Goal: Transaction & Acquisition: Register for event/course

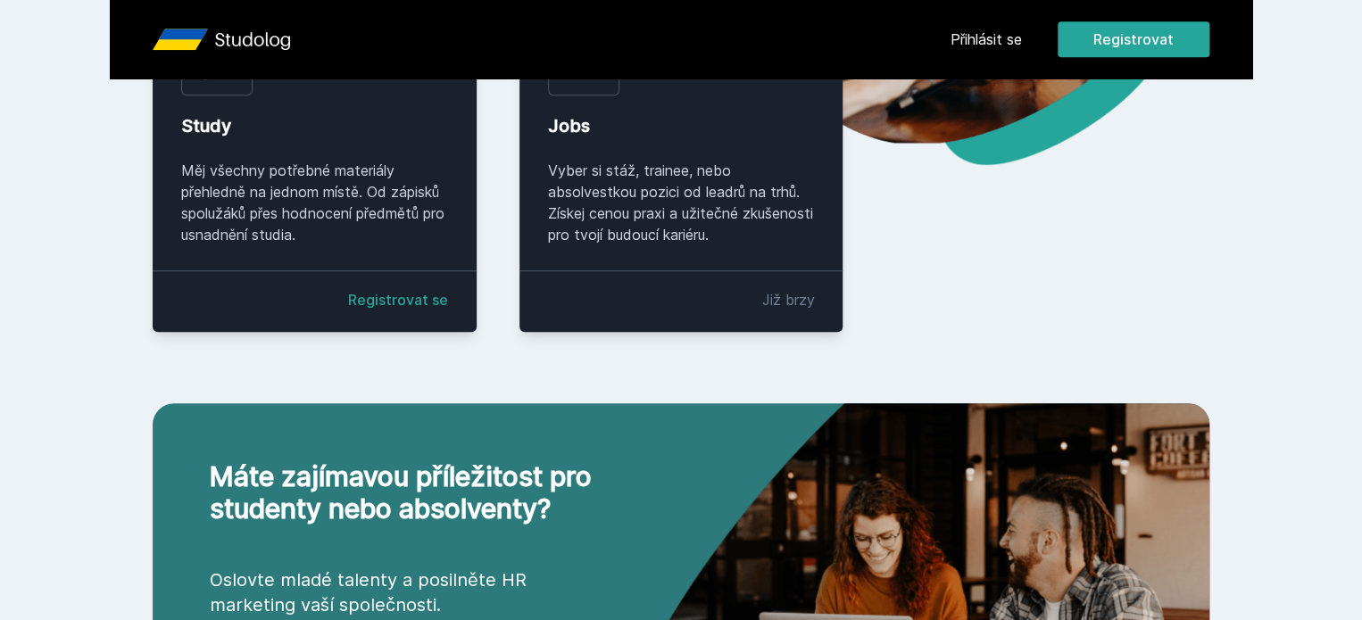
scroll to position [442, 0]
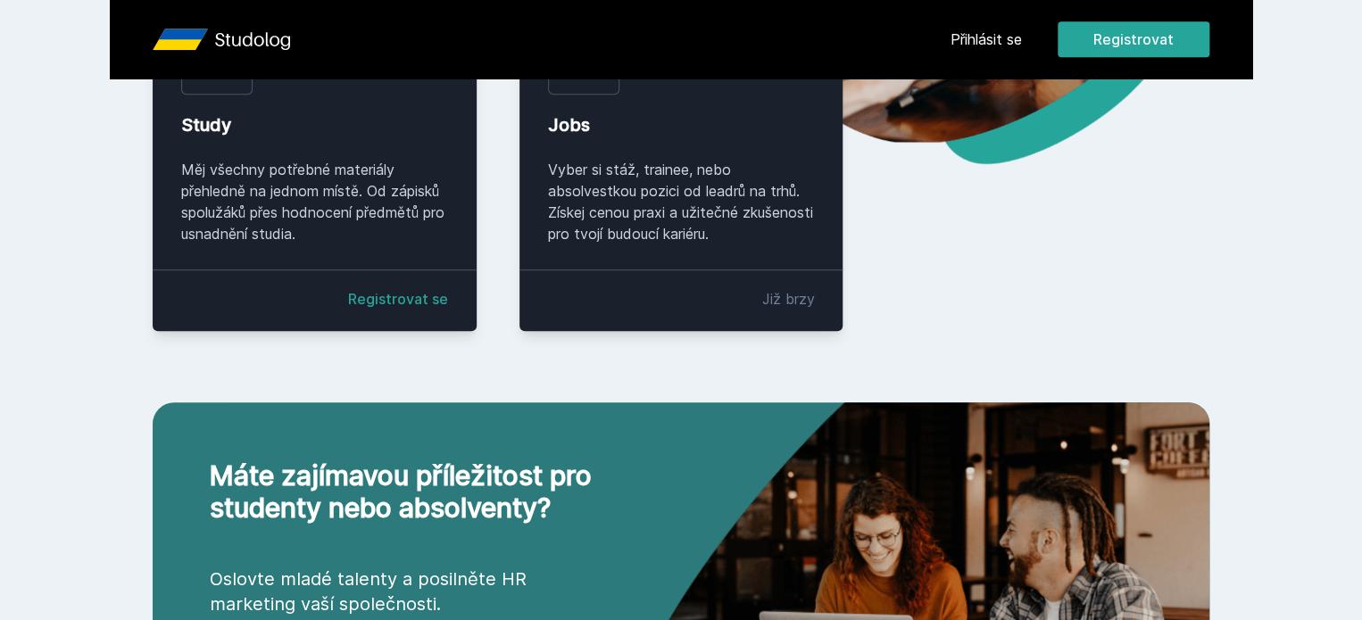
click at [676, 116] on button "Ne" at bounding box center [684, 115] width 64 height 45
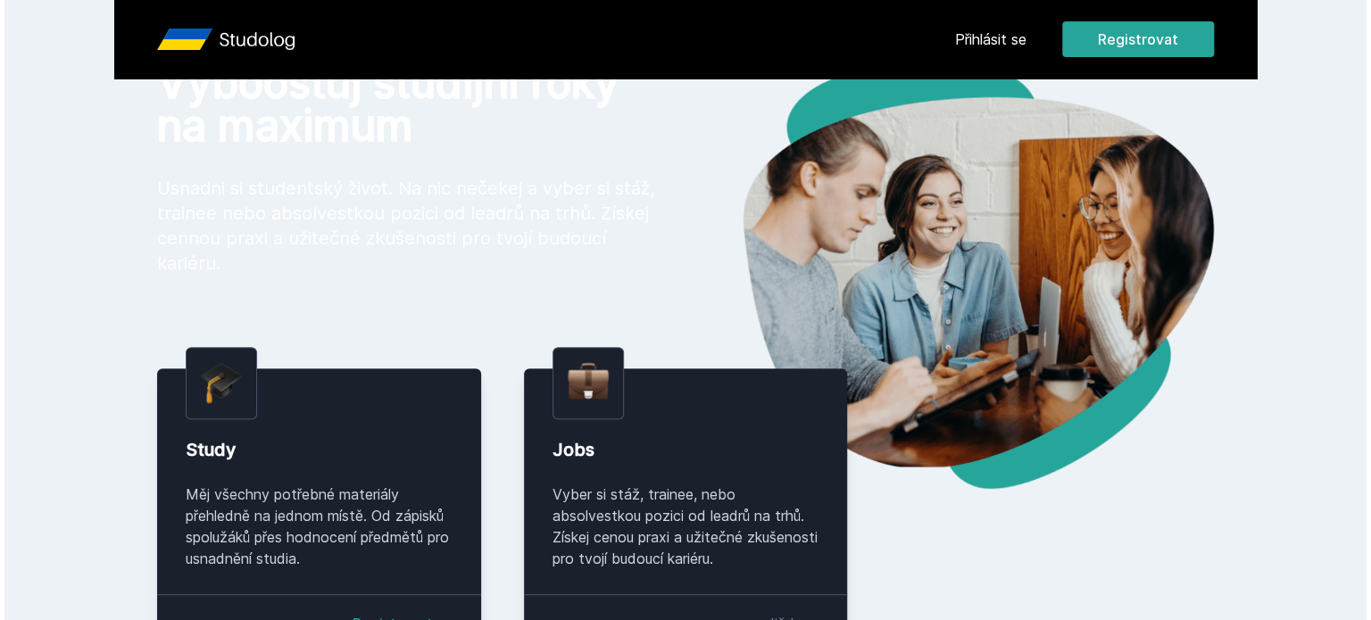
scroll to position [0, 0]
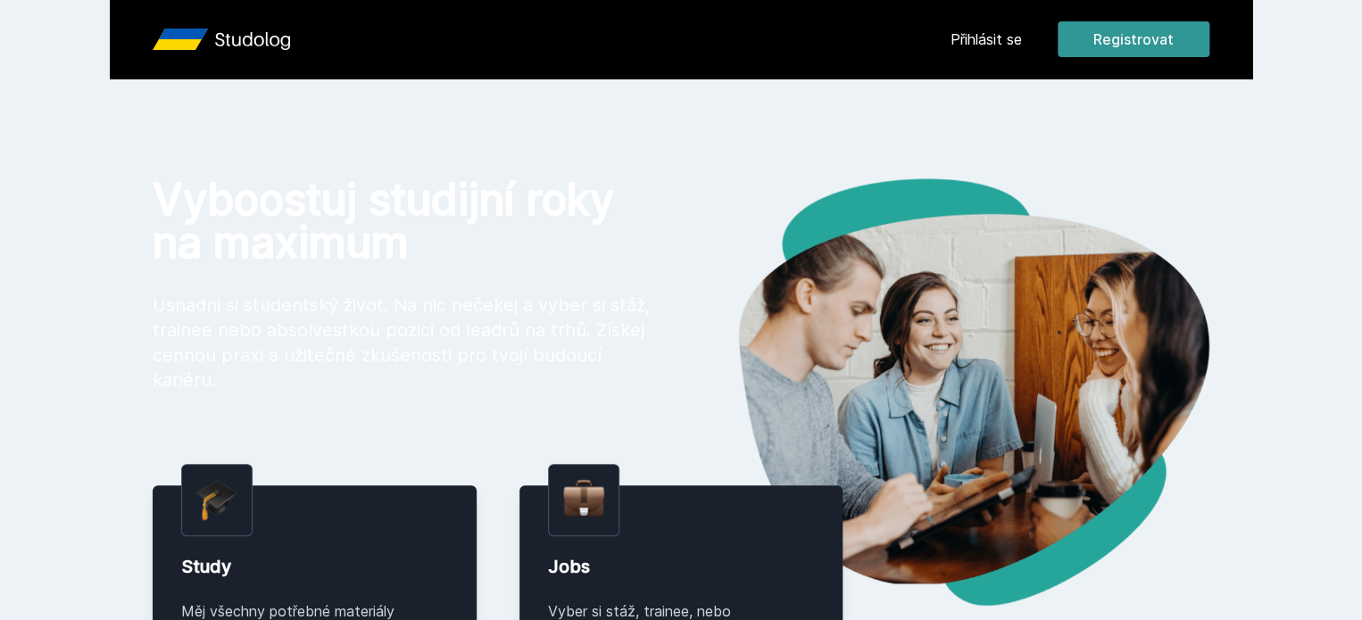
click at [1209, 30] on button "Registrovat" at bounding box center [1134, 39] width 152 height 36
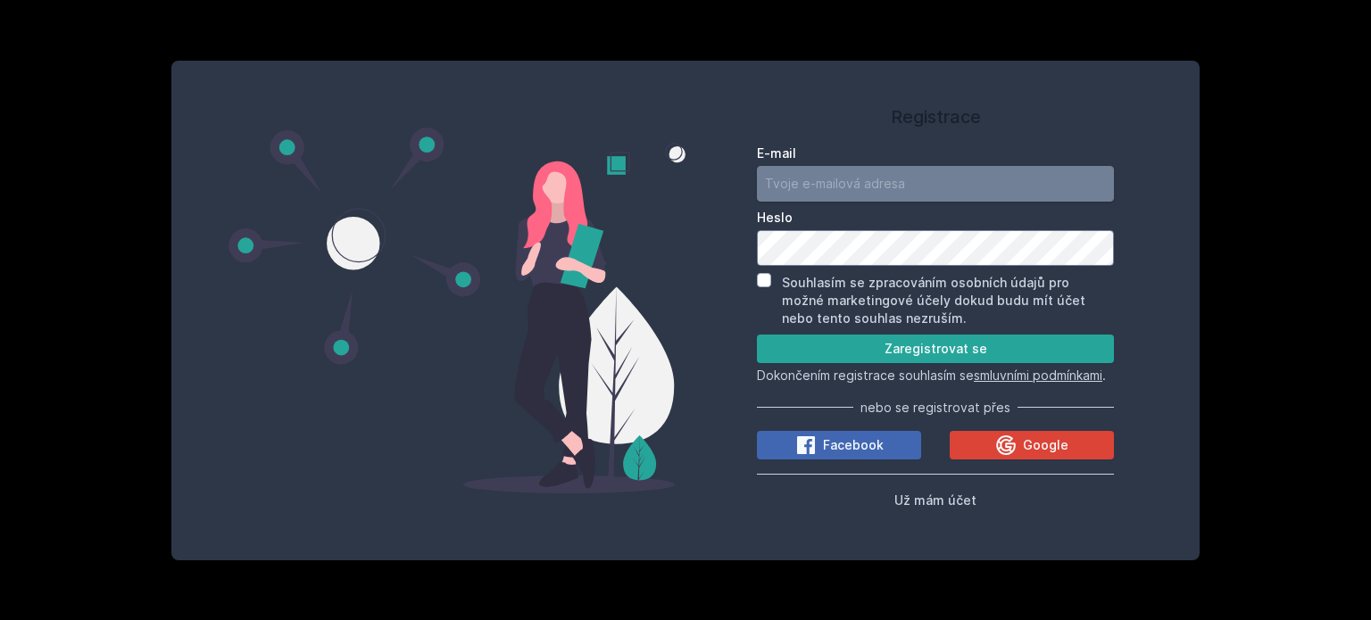
click at [918, 166] on input "E-mail" at bounding box center [935, 184] width 357 height 36
type input "[EMAIL_ADDRESS][DOMAIN_NAME]"
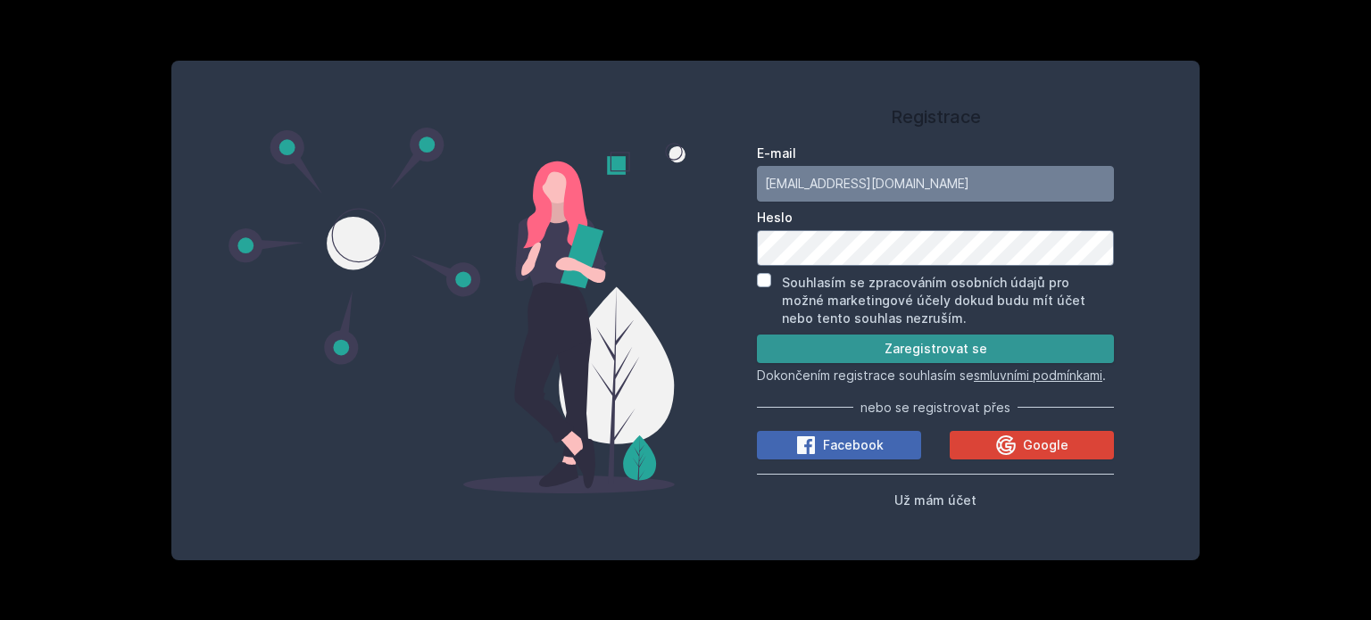
click at [815, 335] on button "Zaregistrovat se" at bounding box center [935, 349] width 357 height 29
click at [762, 273] on input "Souhlasím se zpracováním osobních údajů pro možné marketingové účely dokud budu…" at bounding box center [764, 280] width 14 height 14
checkbox input "true"
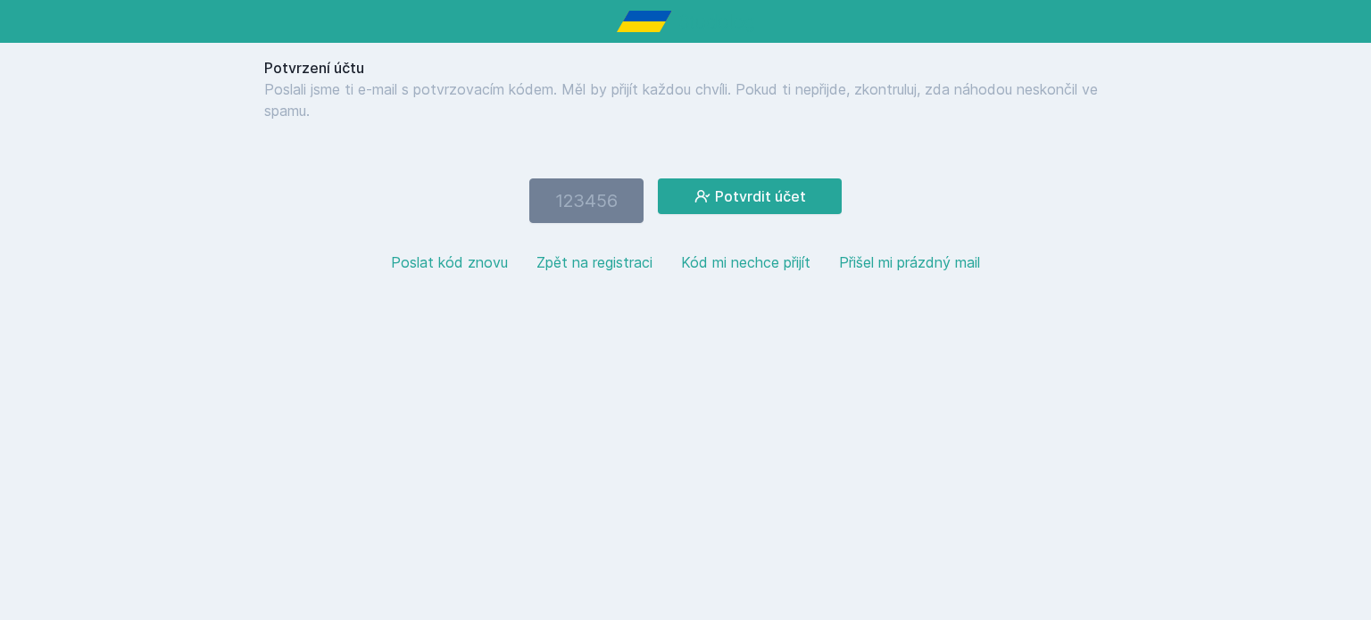
click at [763, 264] on button "Kód mi nechce přijít" at bounding box center [745, 262] width 129 height 21
click at [578, 179] on input "number" at bounding box center [586, 201] width 114 height 45
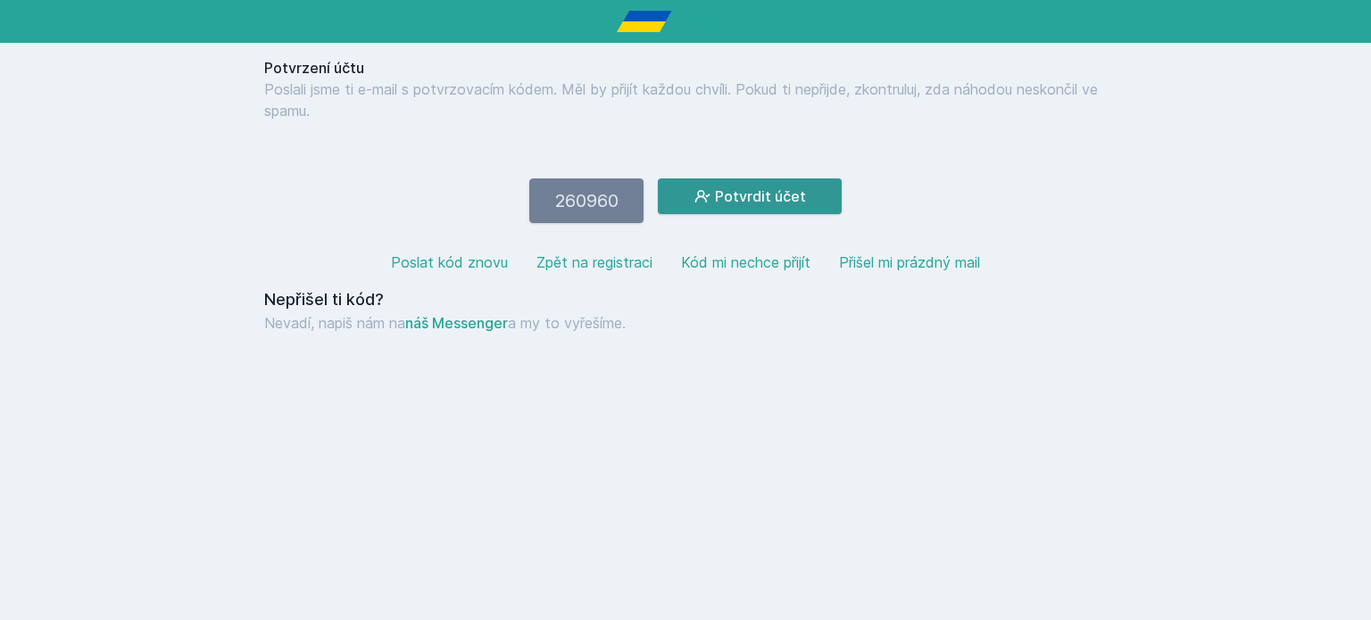
type input "260960"
click at [768, 202] on button "Potvrdit účet" at bounding box center [750, 197] width 184 height 36
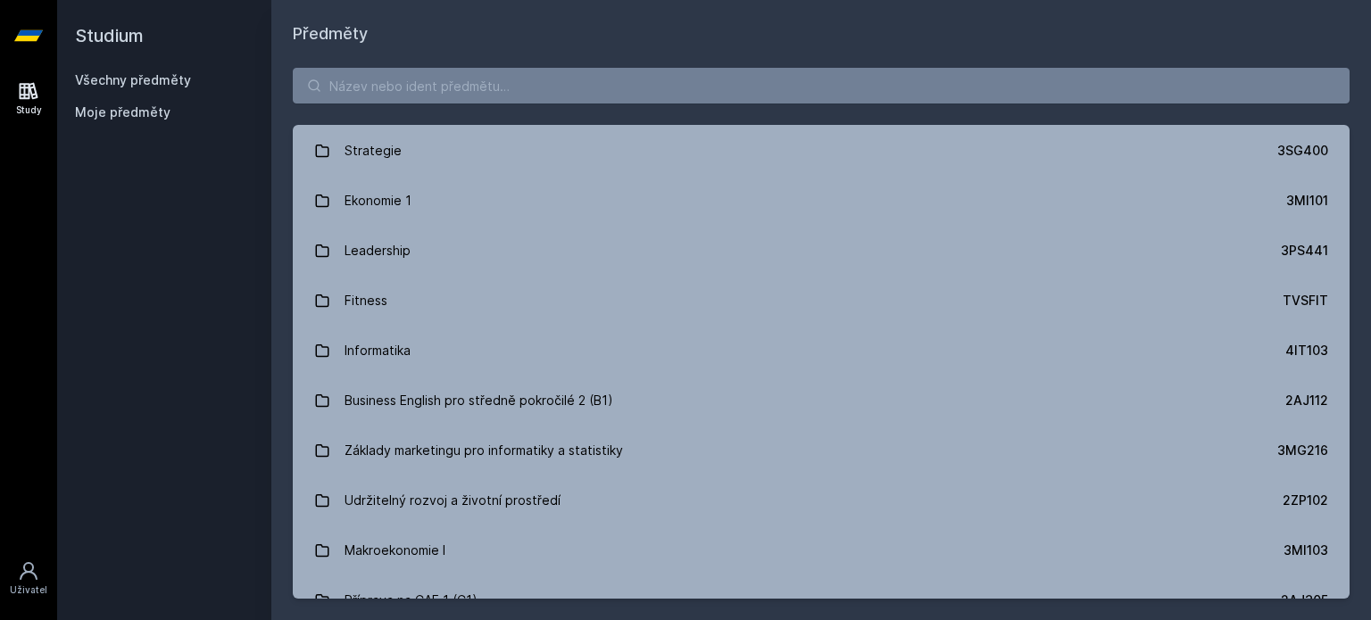
scroll to position [2014, 0]
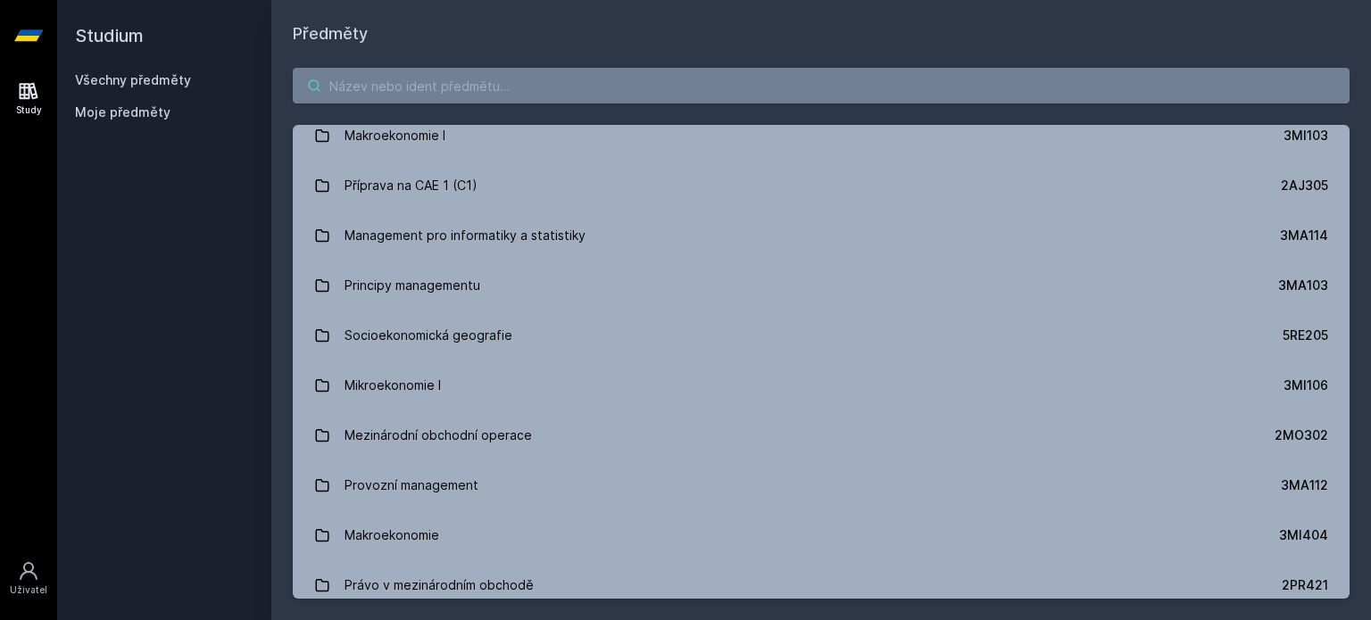
click at [891, 90] on input "search" at bounding box center [821, 86] width 1057 height 36
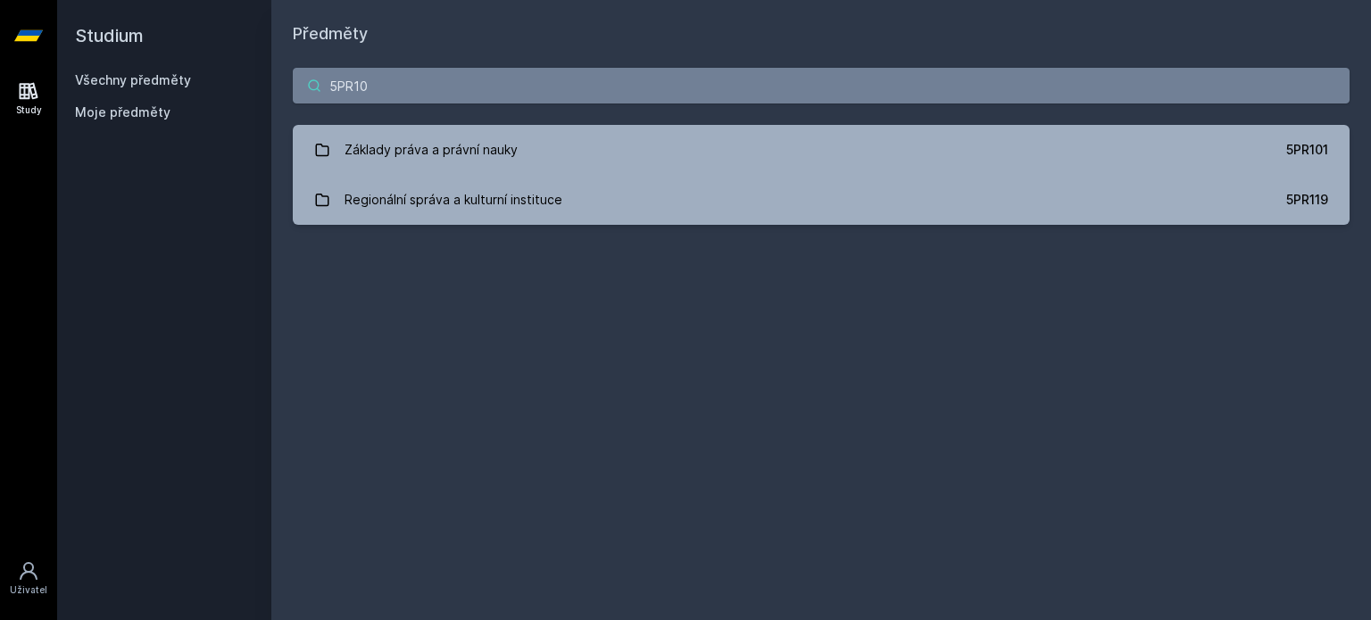
scroll to position [0, 0]
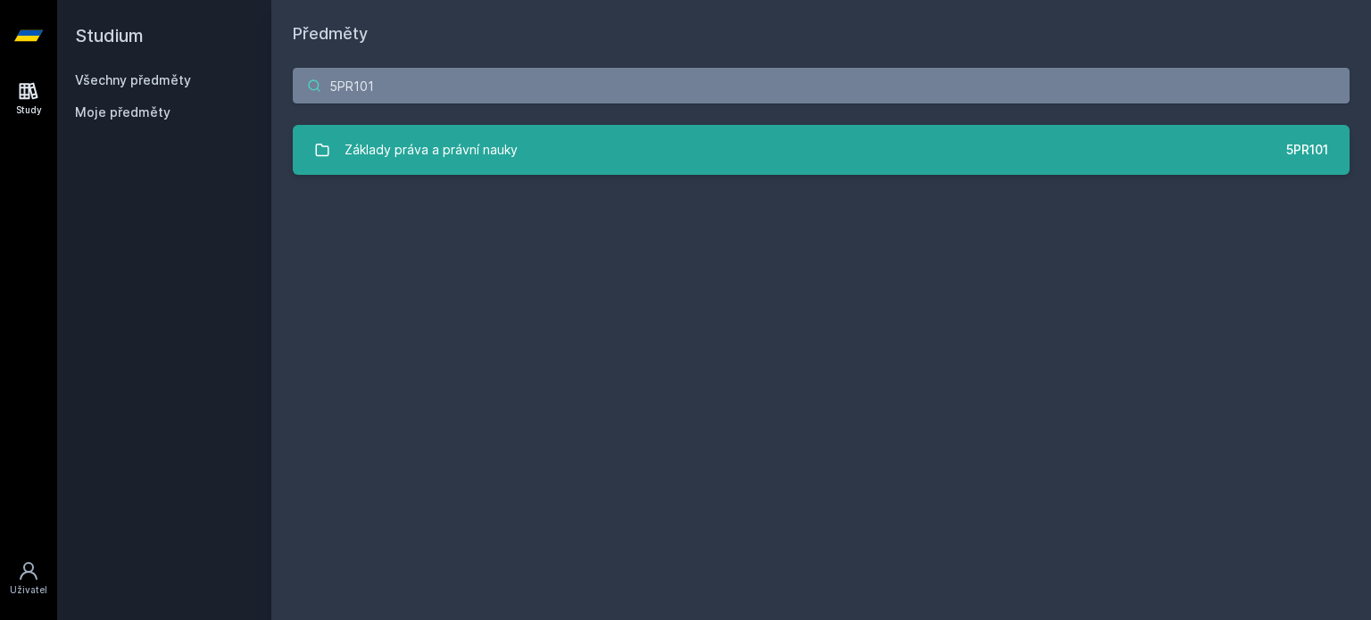
type input "5PR101"
click at [1095, 147] on link "Základy práva a právní nauky 5PR101" at bounding box center [821, 150] width 1057 height 50
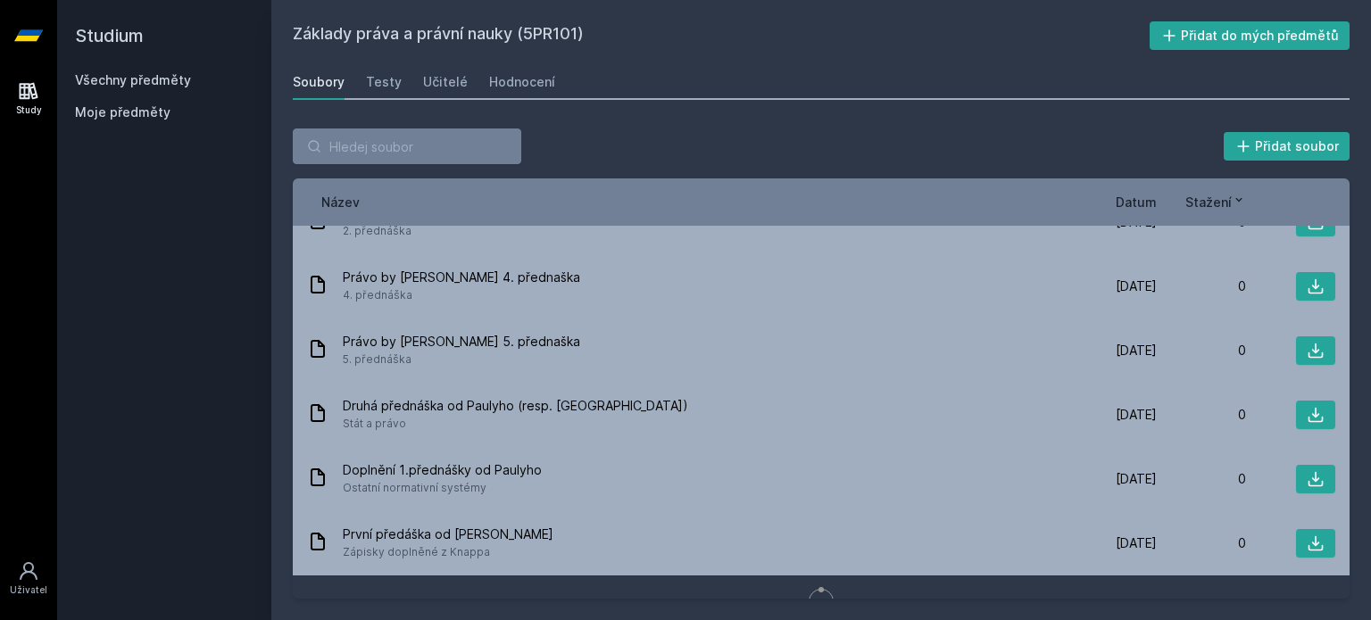
scroll to position [3225, 0]
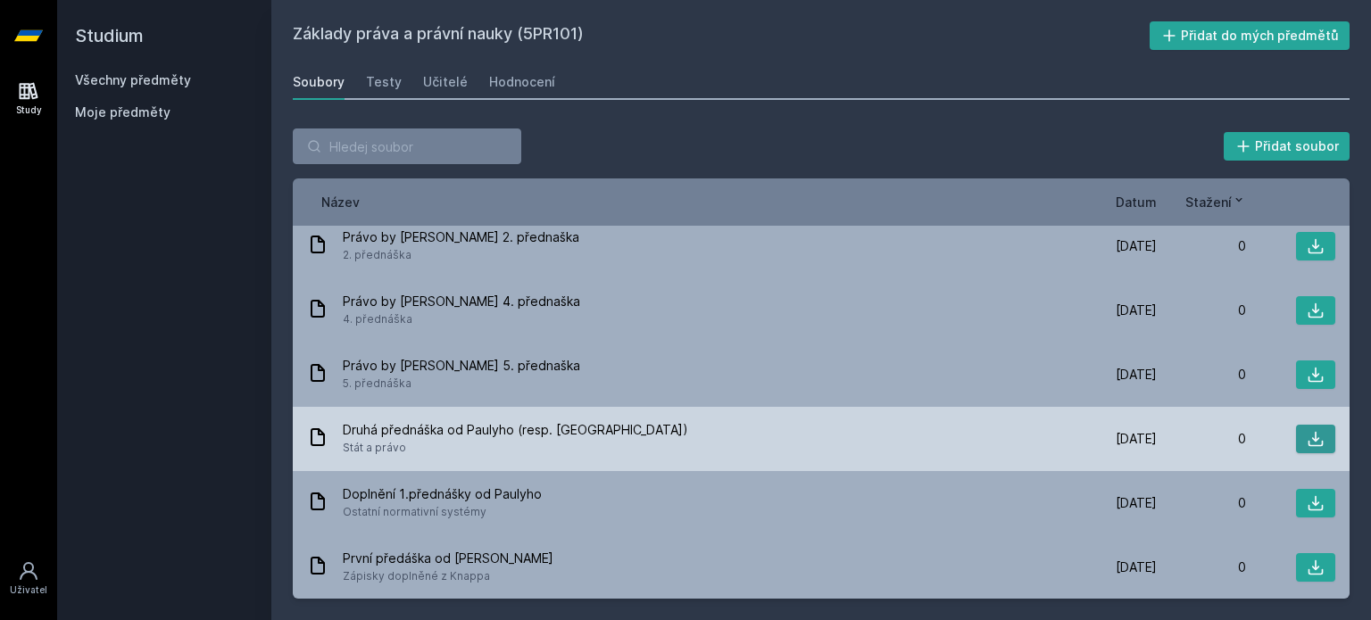
click at [1307, 437] on icon at bounding box center [1316, 439] width 18 height 18
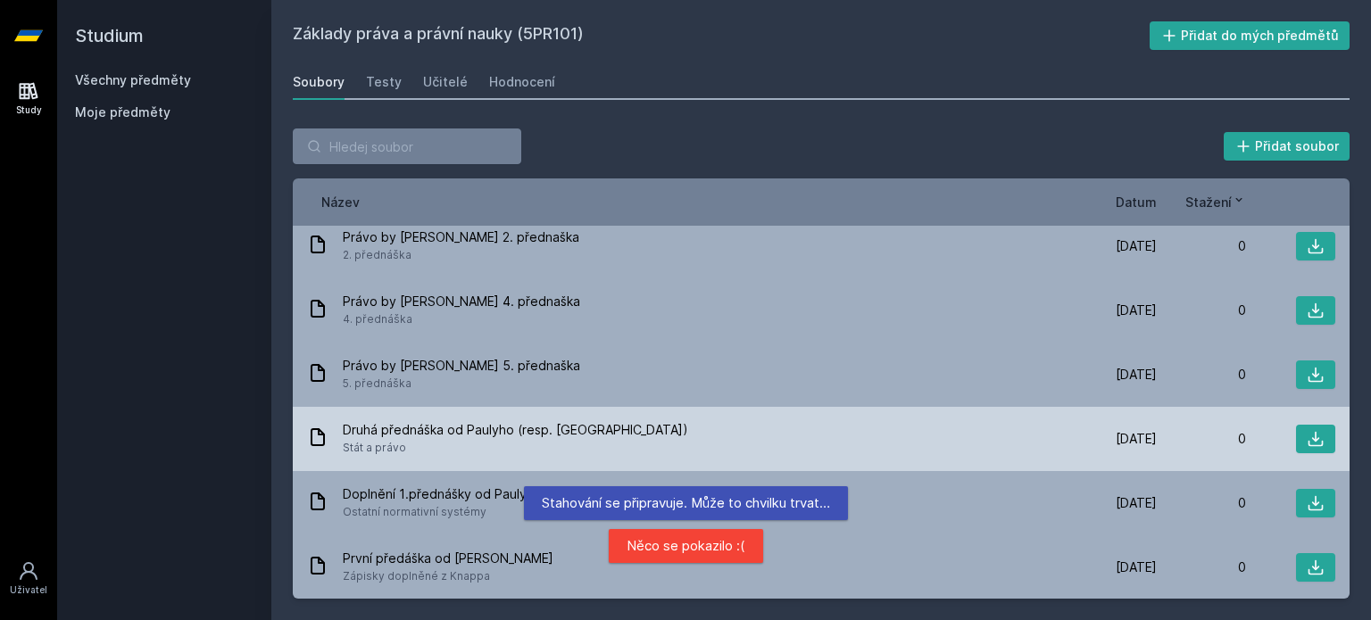
click at [1187, 446] on div "0" at bounding box center [1201, 439] width 89 height 18
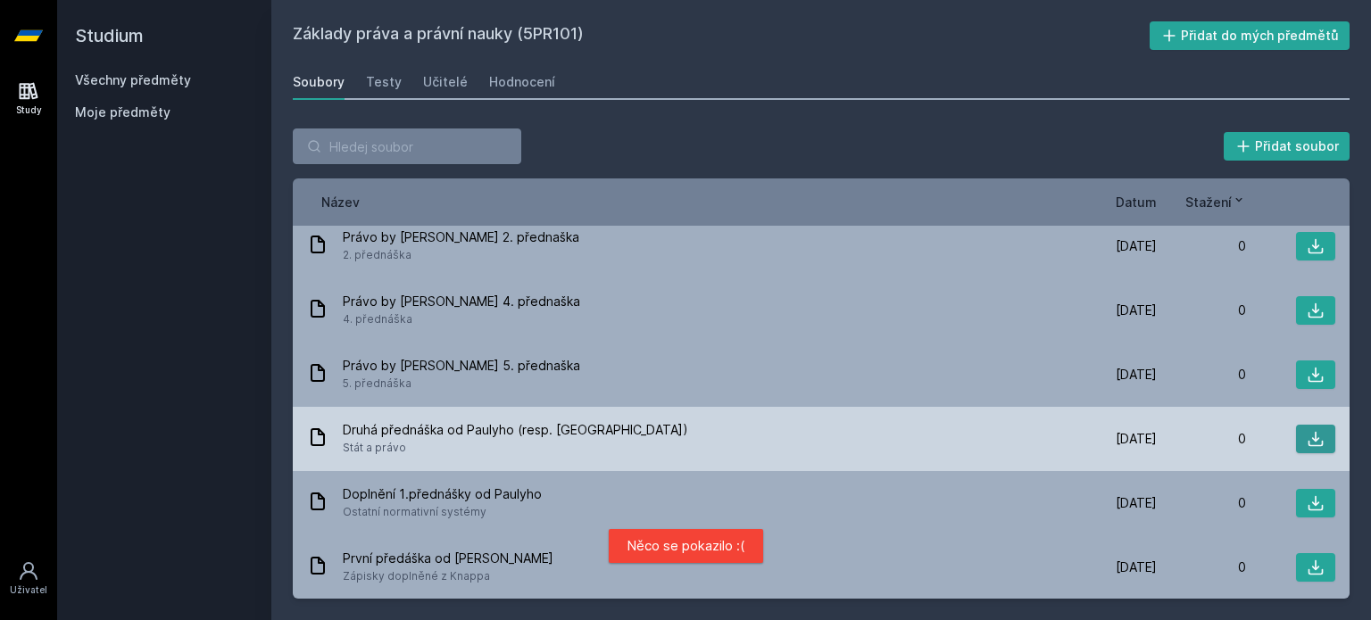
click at [1307, 441] on icon at bounding box center [1316, 439] width 18 height 18
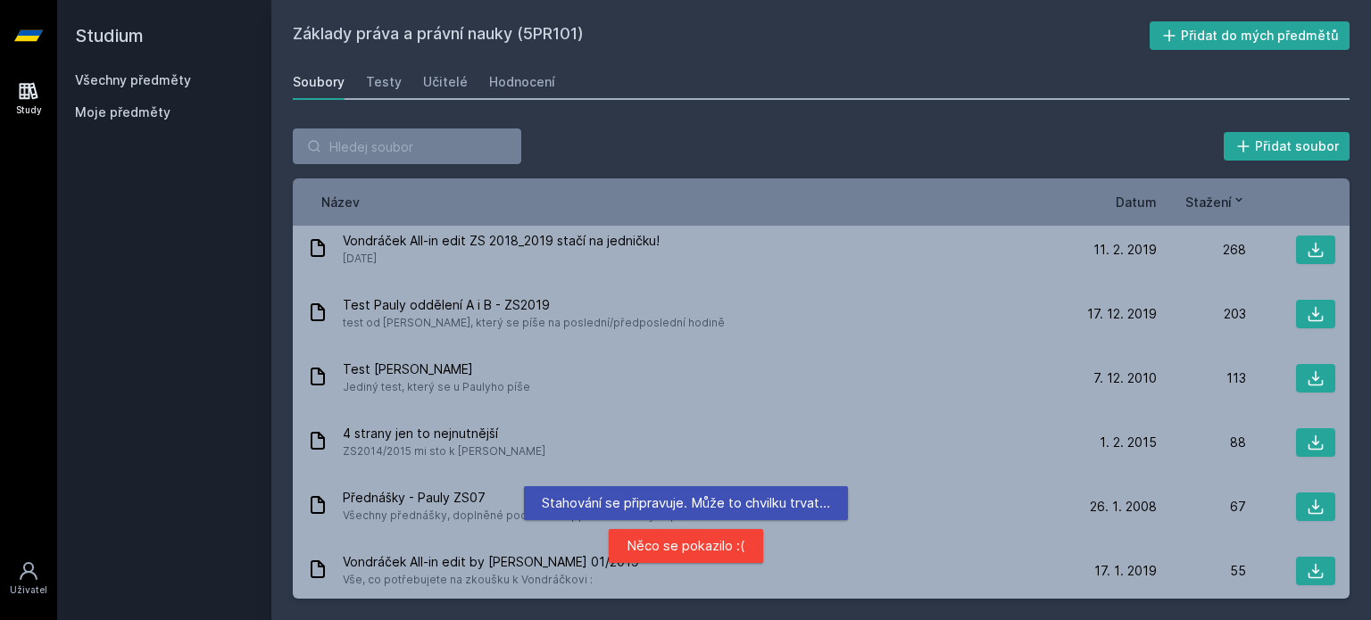
scroll to position [0, 0]
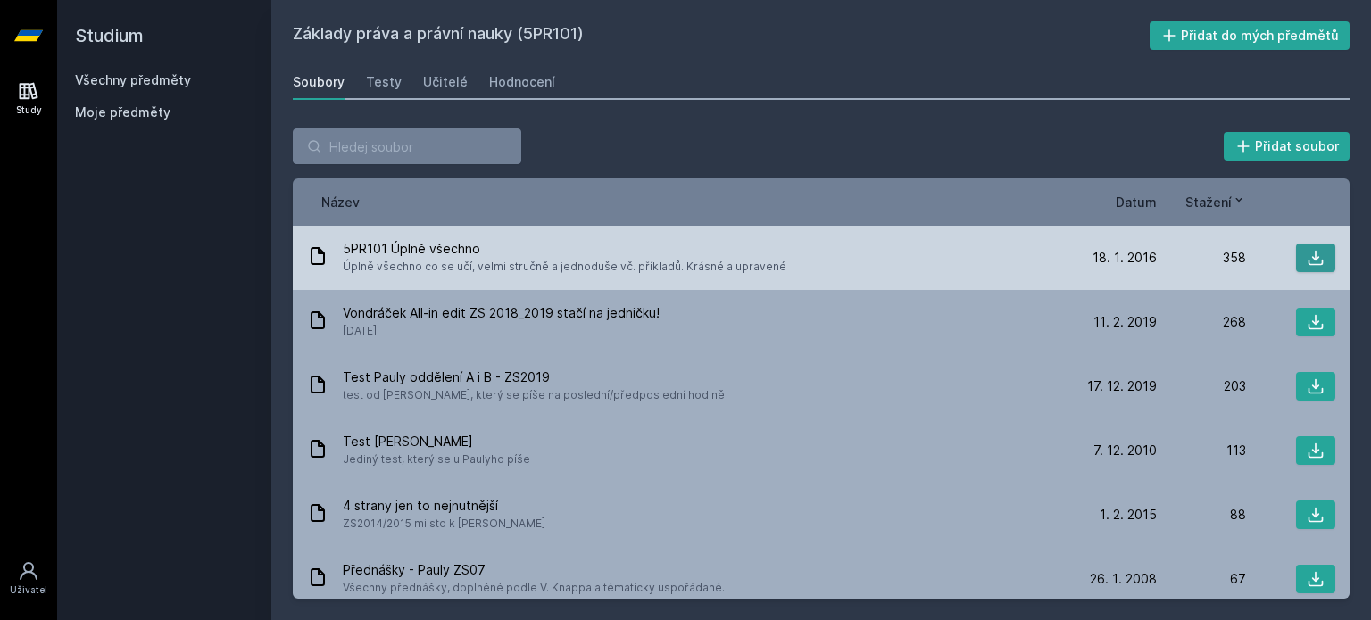
click at [1308, 255] on icon at bounding box center [1316, 258] width 18 height 18
